Goal: Task Accomplishment & Management: Complete application form

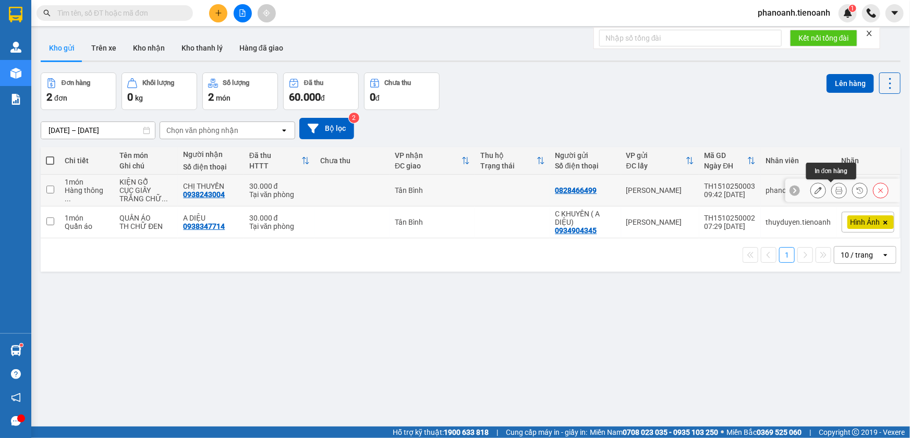
click at [835, 189] on icon at bounding box center [838, 190] width 7 height 7
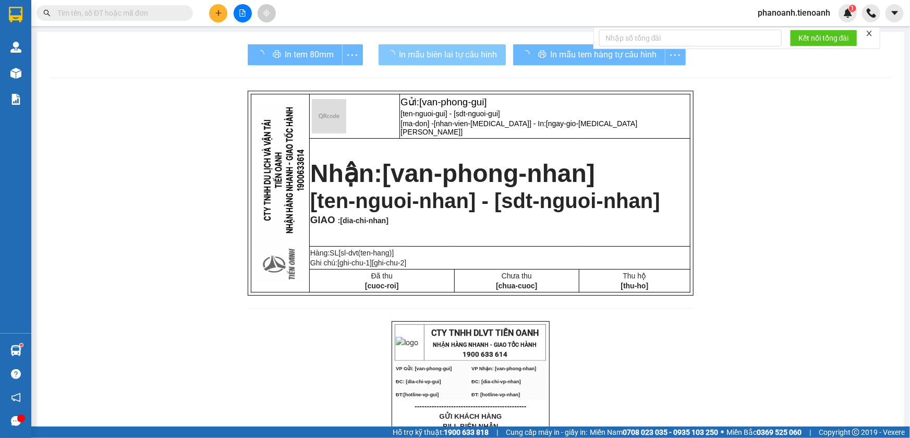
click at [473, 62] on button "In mẫu biên lai tự cấu hình" at bounding box center [442, 54] width 127 height 21
click at [476, 52] on span "In mẫu biên lai tự cấu hình" at bounding box center [448, 54] width 98 height 13
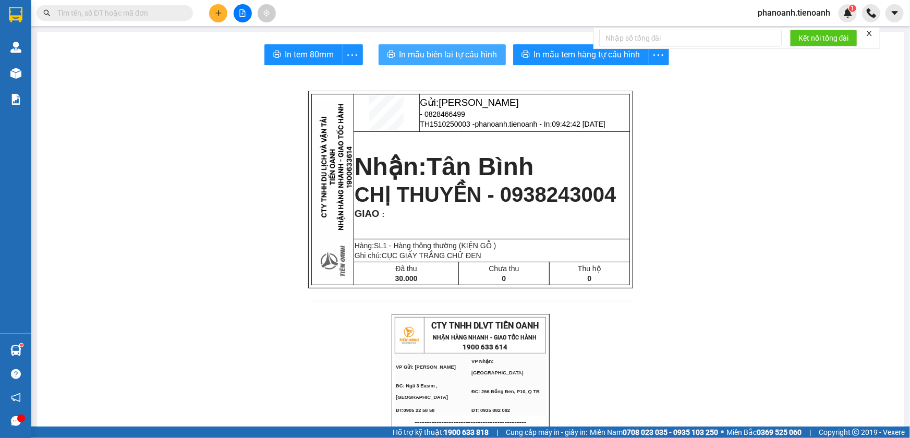
click at [469, 45] on button "In mẫu biên lai tự cấu hình" at bounding box center [442, 54] width 127 height 21
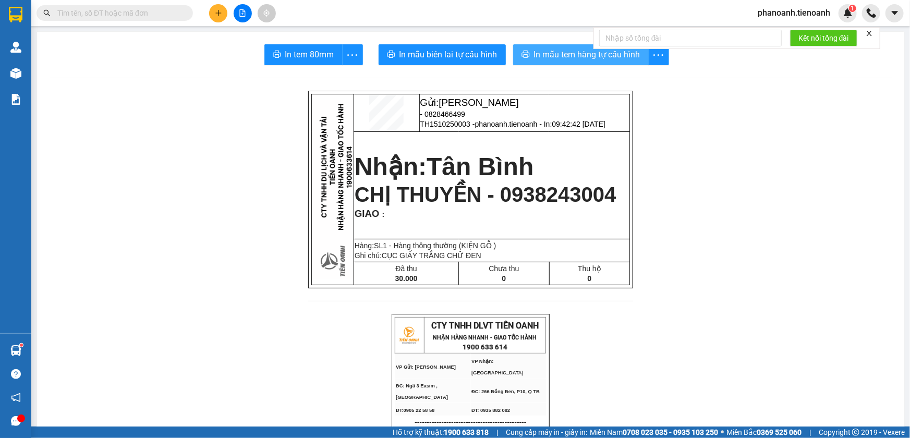
click at [579, 60] on span "In mẫu tem hàng tự cấu hình" at bounding box center [587, 54] width 106 height 13
click at [216, 11] on icon "plus" at bounding box center [218, 12] width 7 height 7
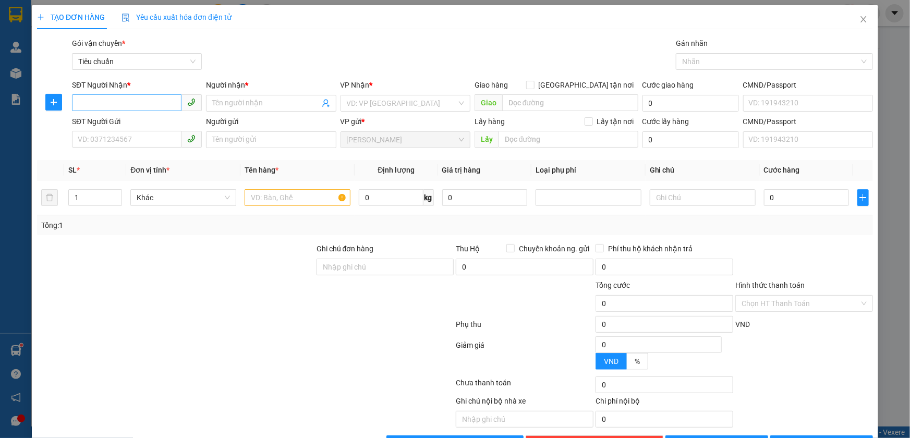
drag, startPoint x: 133, startPoint y: 90, endPoint x: 131, endPoint y: 102, distance: 12.2
click at [133, 93] on div "SĐT Người Nhận *" at bounding box center [137, 87] width 130 height 16
click at [131, 102] on input "SĐT Người Nhận *" at bounding box center [127, 102] width 110 height 17
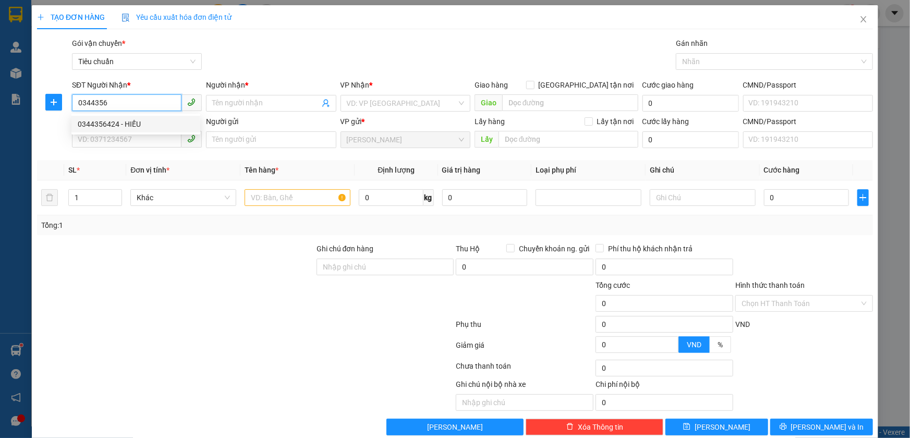
click at [143, 121] on div "0344356424 - HIẾU" at bounding box center [136, 123] width 116 height 11
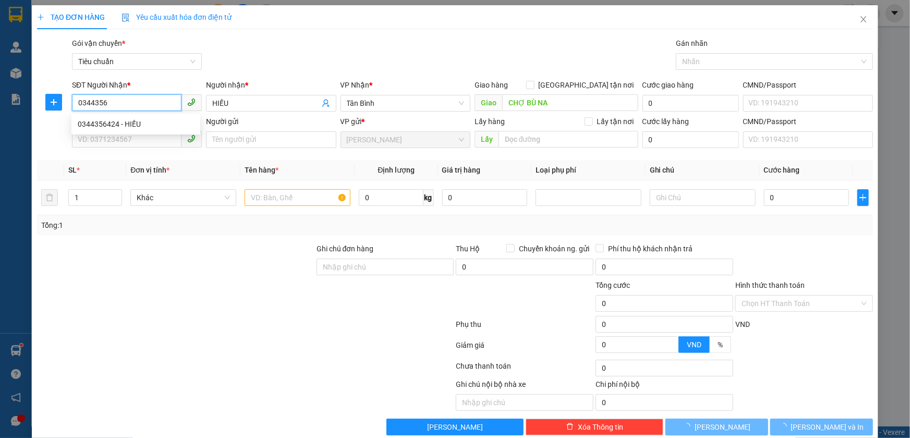
type input "0344356424"
type input "HIẾU"
type input "CHỢ BÙ NA"
type input "70.000"
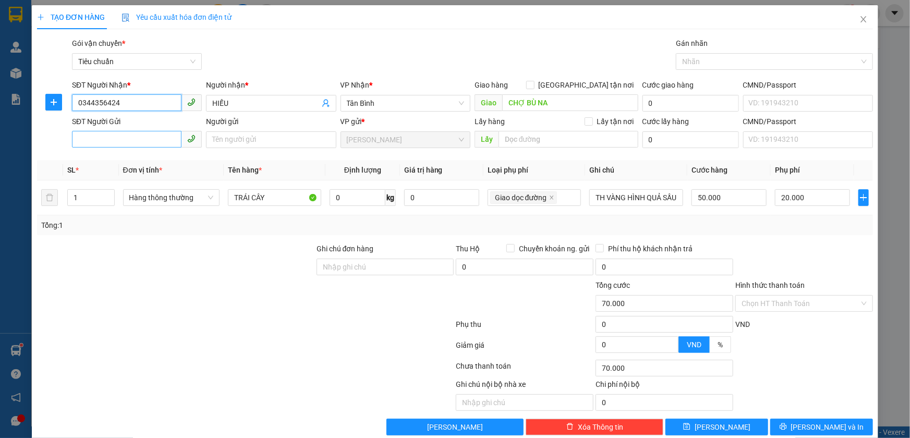
type input "0344356424"
click at [158, 145] on input "SĐT Người Gửi" at bounding box center [127, 139] width 110 height 17
click at [154, 155] on div "0963751418 - CHUNG" at bounding box center [136, 160] width 116 height 11
type input "0963751418"
type input "CHUNG"
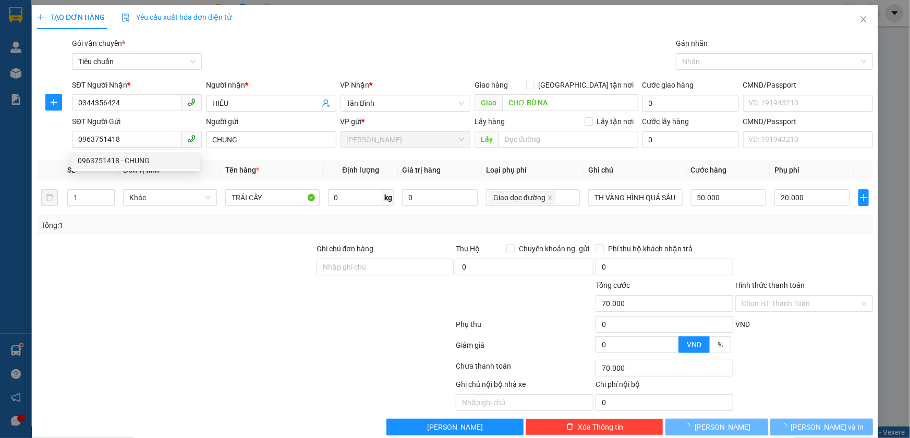
click at [193, 255] on div at bounding box center [176, 261] width 280 height 37
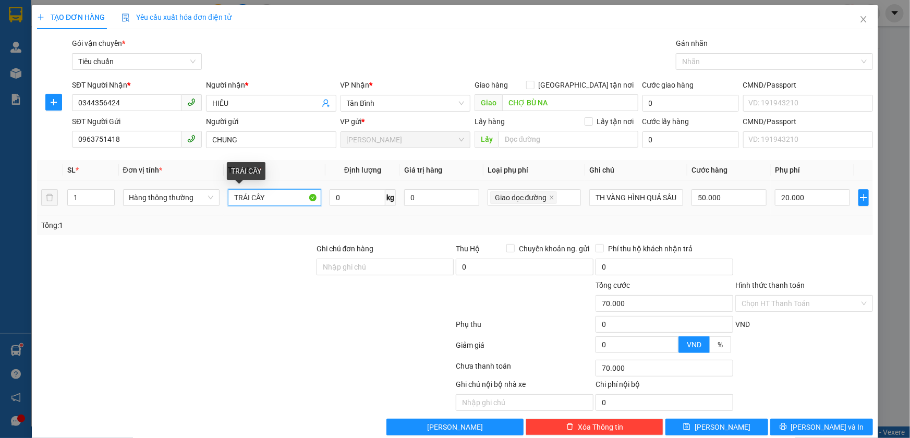
click at [292, 202] on input "TRÁI CÂY" at bounding box center [275, 197] width 94 height 17
type input "TRÁI CÂY (ĐÃ TƯ VẤN CHÍNH SÁCH)"
type input "27"
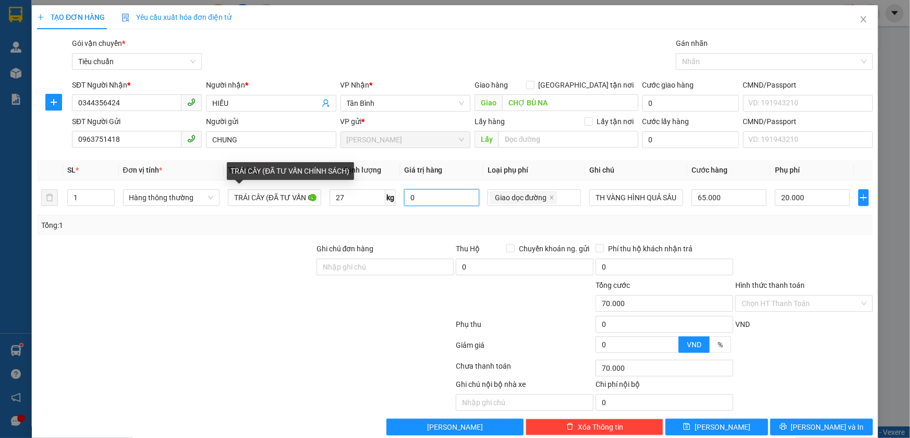
type input "85.000"
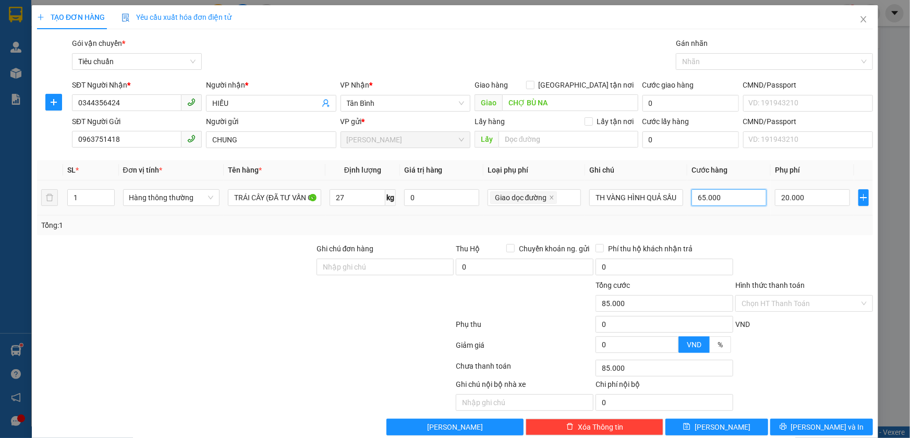
click at [709, 193] on input "65.000" at bounding box center [728, 197] width 75 height 17
type input "7"
type input "20.007"
type input "20.070"
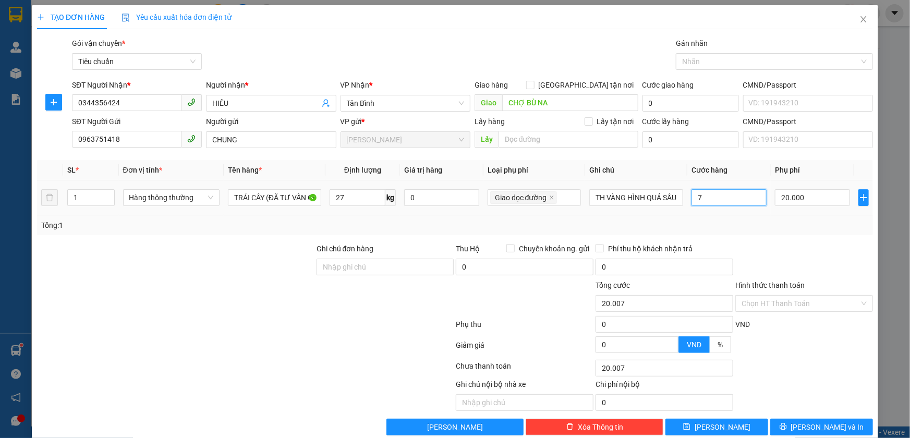
type input "20.070"
type input "70"
click at [299, 323] on div at bounding box center [245, 326] width 419 height 21
type input "90.000"
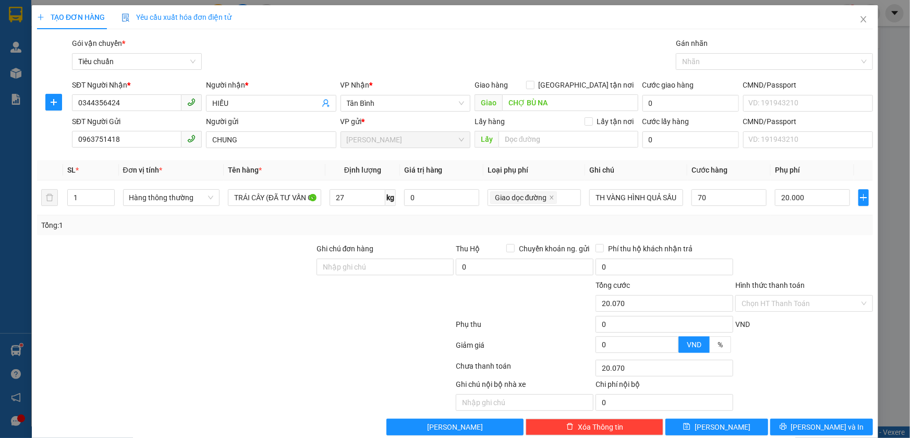
type input "70.000"
click at [832, 233] on div "Tổng: 1" at bounding box center [455, 225] width 836 height 20
click at [711, 60] on div at bounding box center [768, 61] width 181 height 13
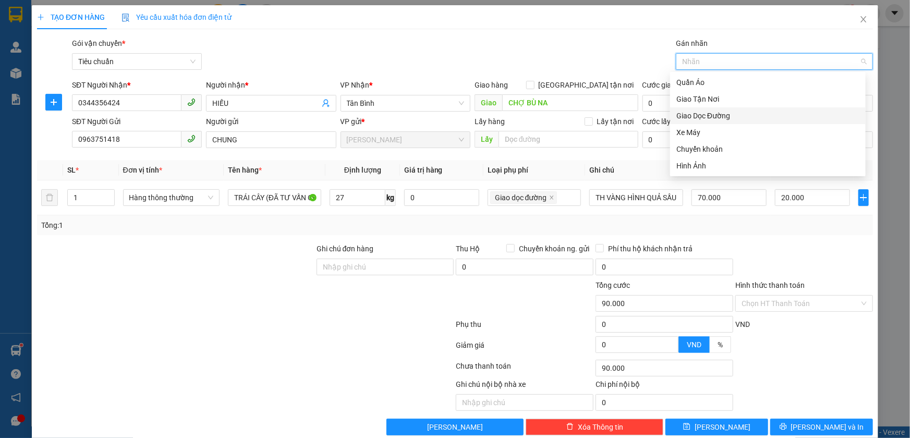
click at [729, 114] on div "Giao Dọc Đường" at bounding box center [767, 115] width 183 height 11
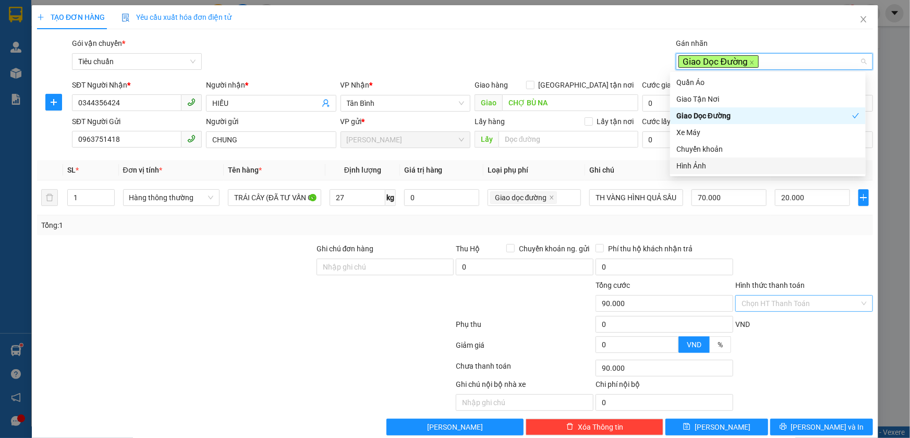
click at [784, 300] on input "Hình thức thanh toán" at bounding box center [801, 304] width 118 height 16
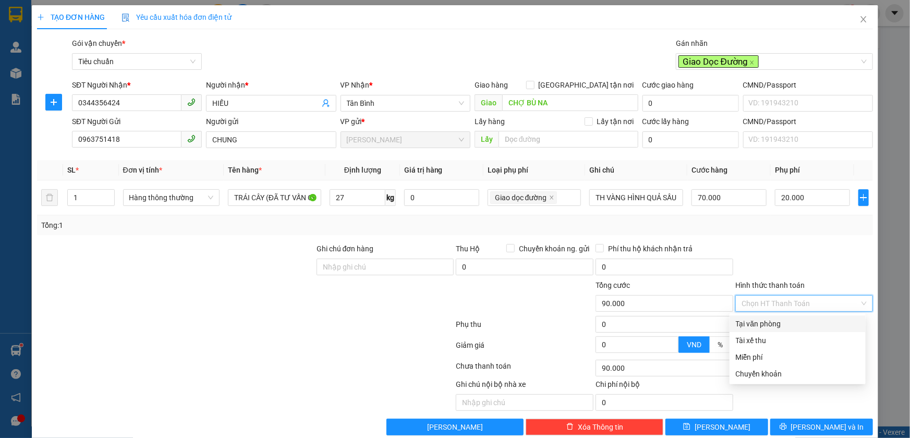
click at [777, 318] on div "Tại văn phòng" at bounding box center [798, 323] width 124 height 11
type input "0"
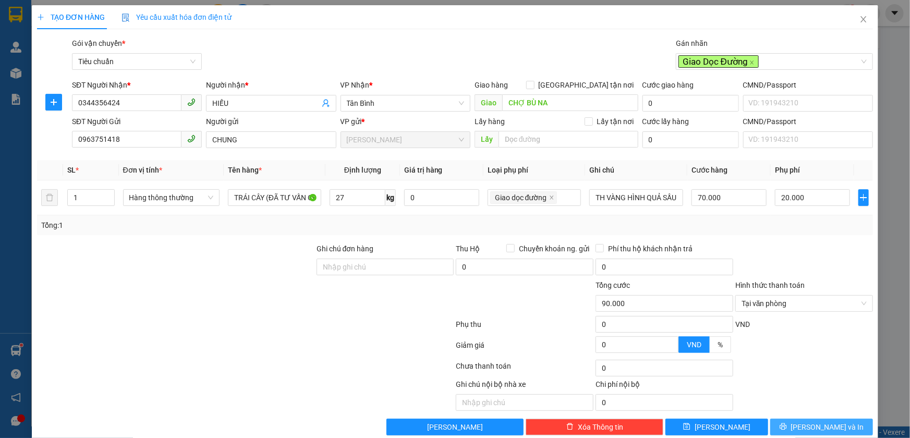
click at [806, 426] on span "[PERSON_NAME] và In" at bounding box center [827, 426] width 73 height 11
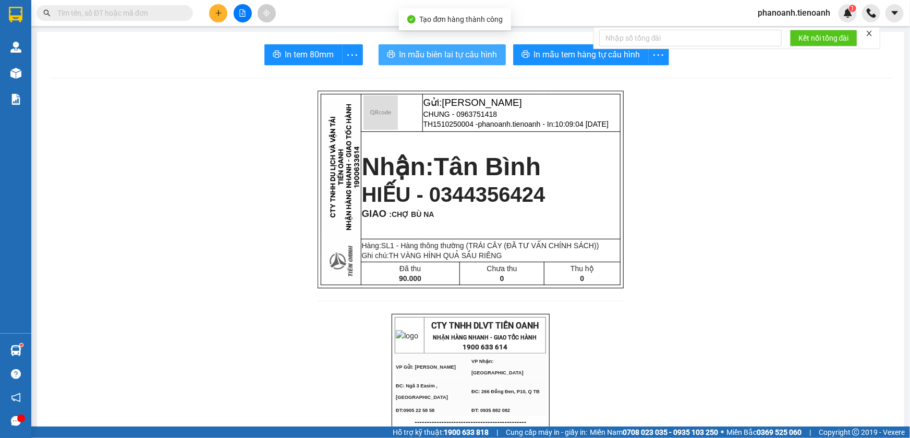
drag, startPoint x: 475, startPoint y: 53, endPoint x: 599, endPoint y: 108, distance: 135.9
click at [475, 53] on span "In mẫu biên lai tự cấu hình" at bounding box center [448, 54] width 98 height 13
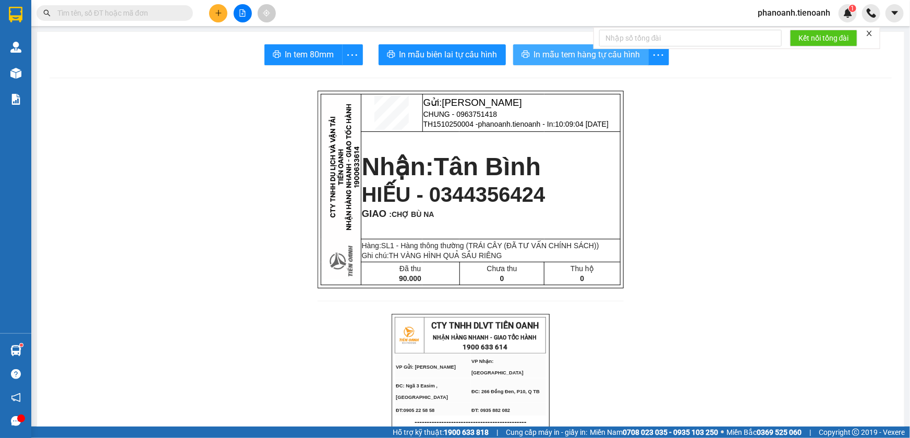
click at [575, 54] on span "In mẫu tem hàng tự cấu hình" at bounding box center [587, 54] width 106 height 13
